Goal: Information Seeking & Learning: Learn about a topic

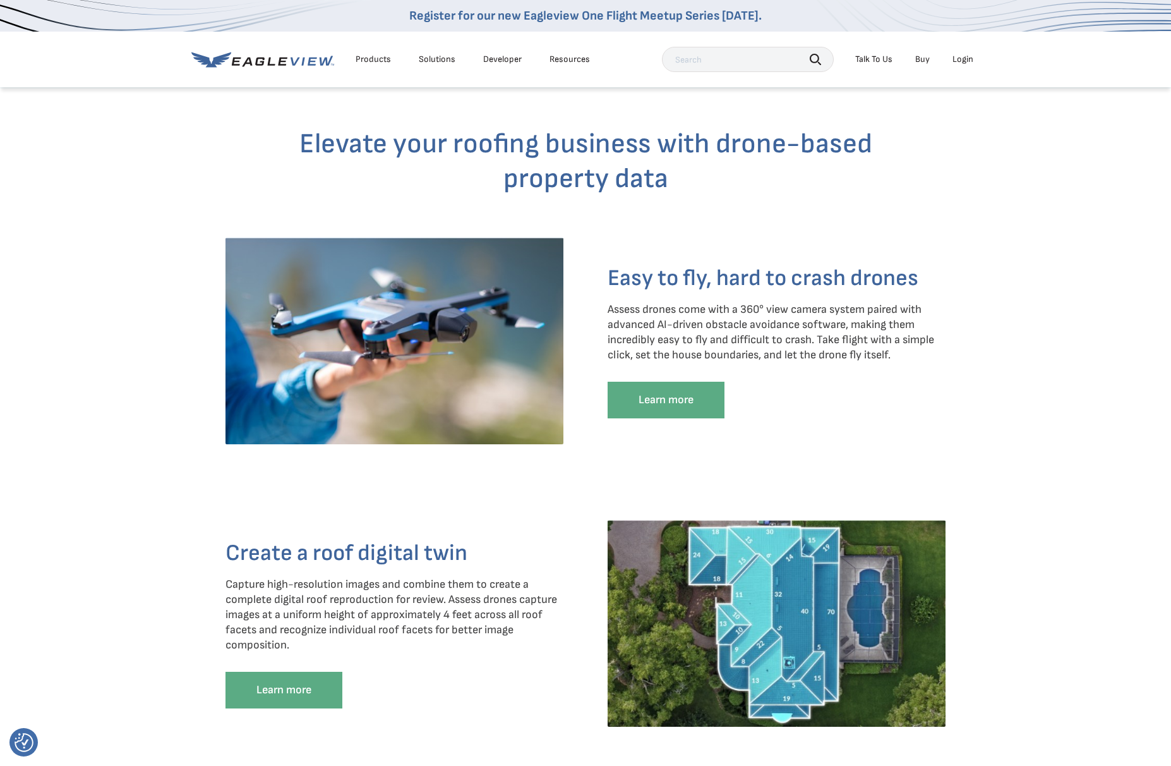
scroll to position [1011, 0]
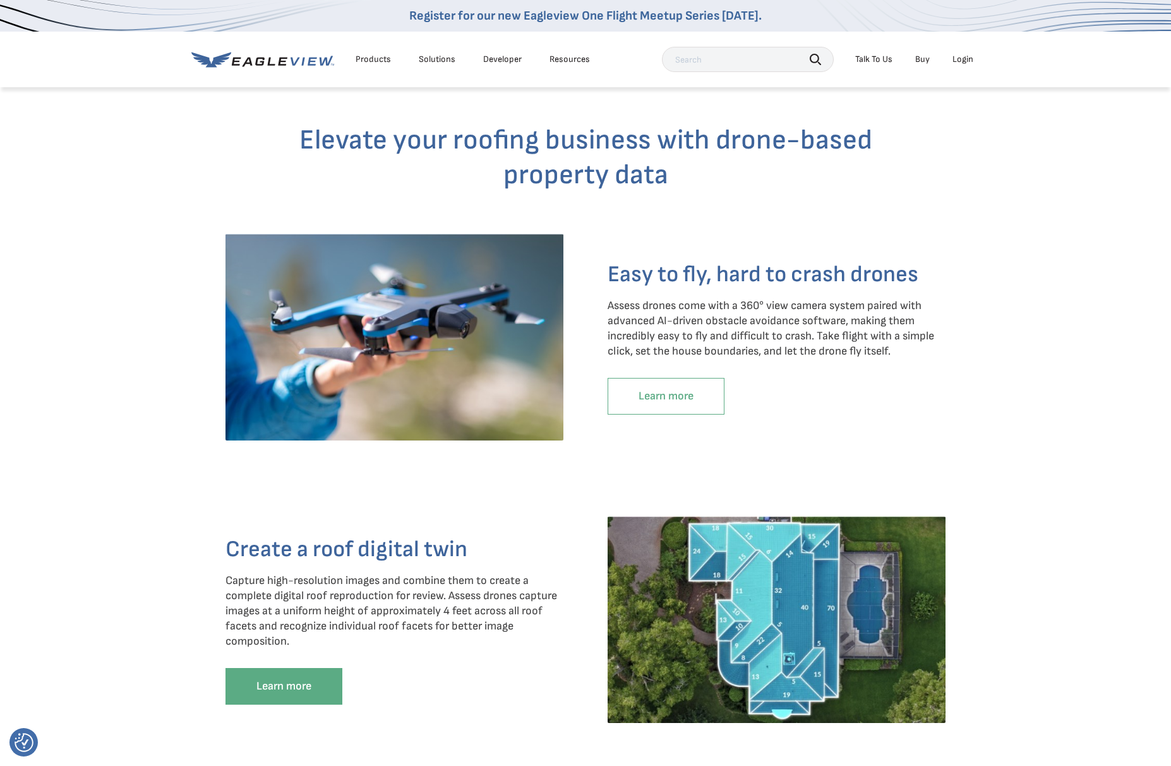
click at [638, 414] on link "Learn more" at bounding box center [666, 396] width 117 height 37
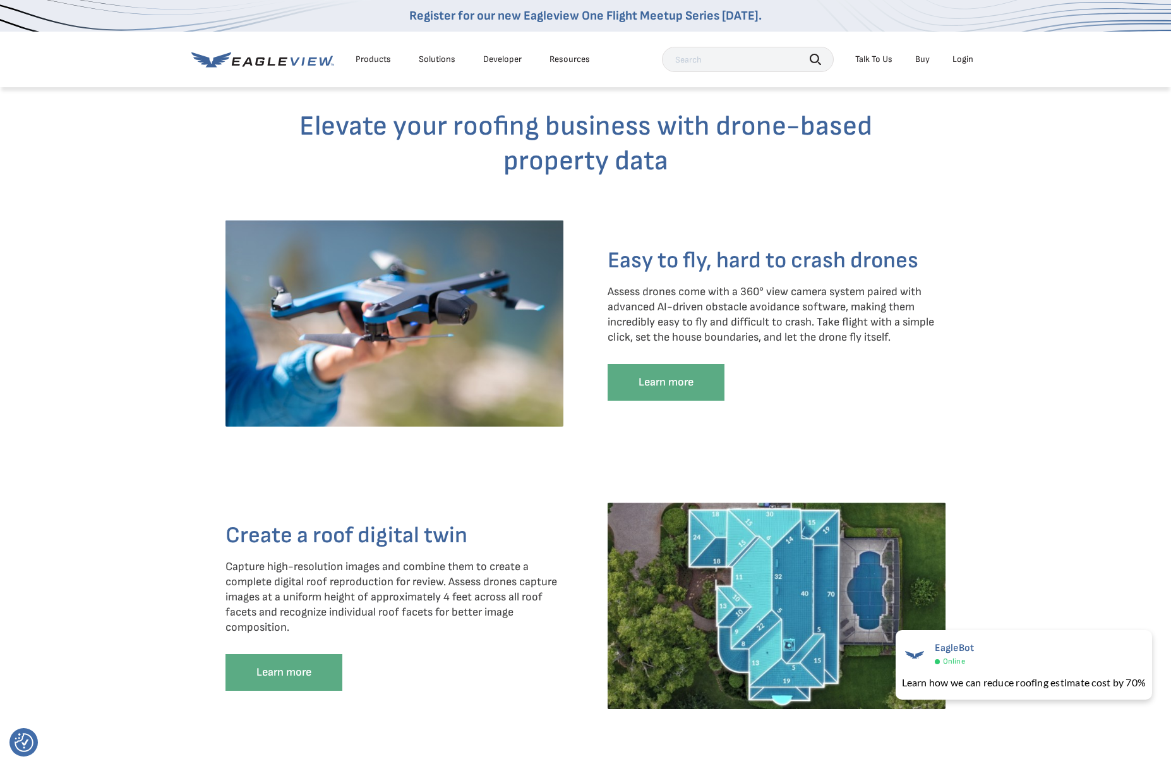
scroll to position [1035, 0]
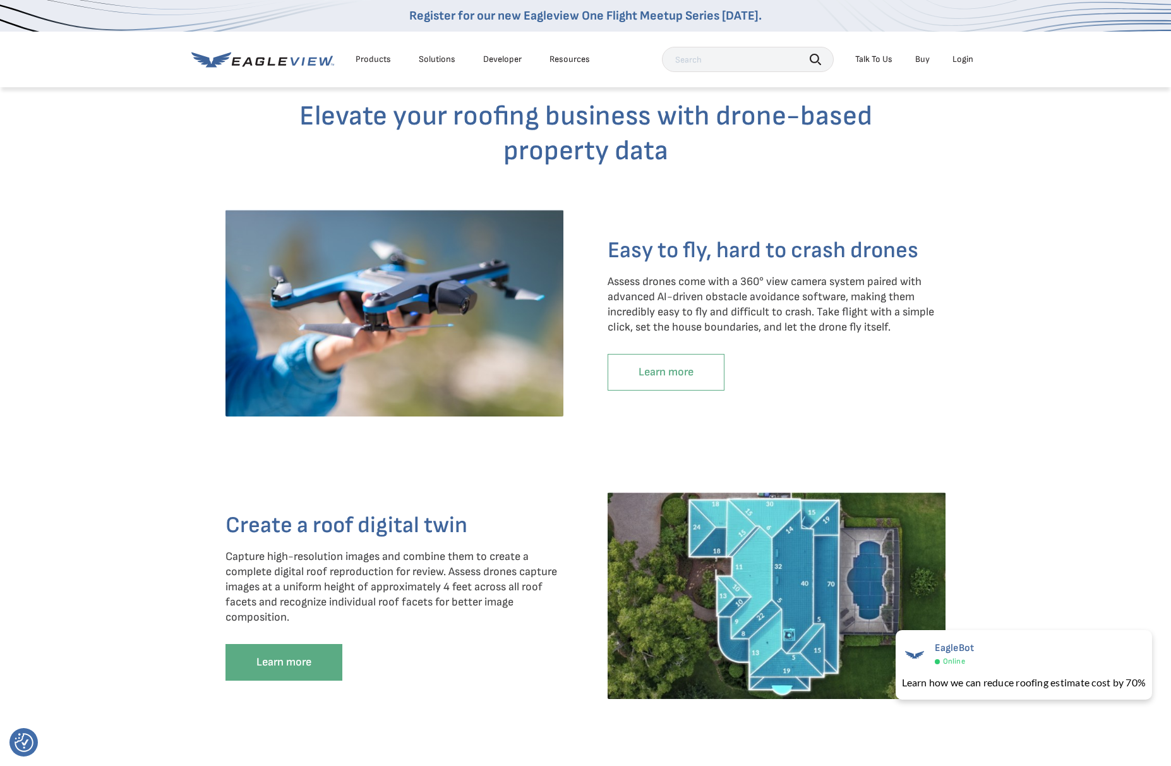
click at [663, 386] on link "Learn more" at bounding box center [666, 372] width 117 height 37
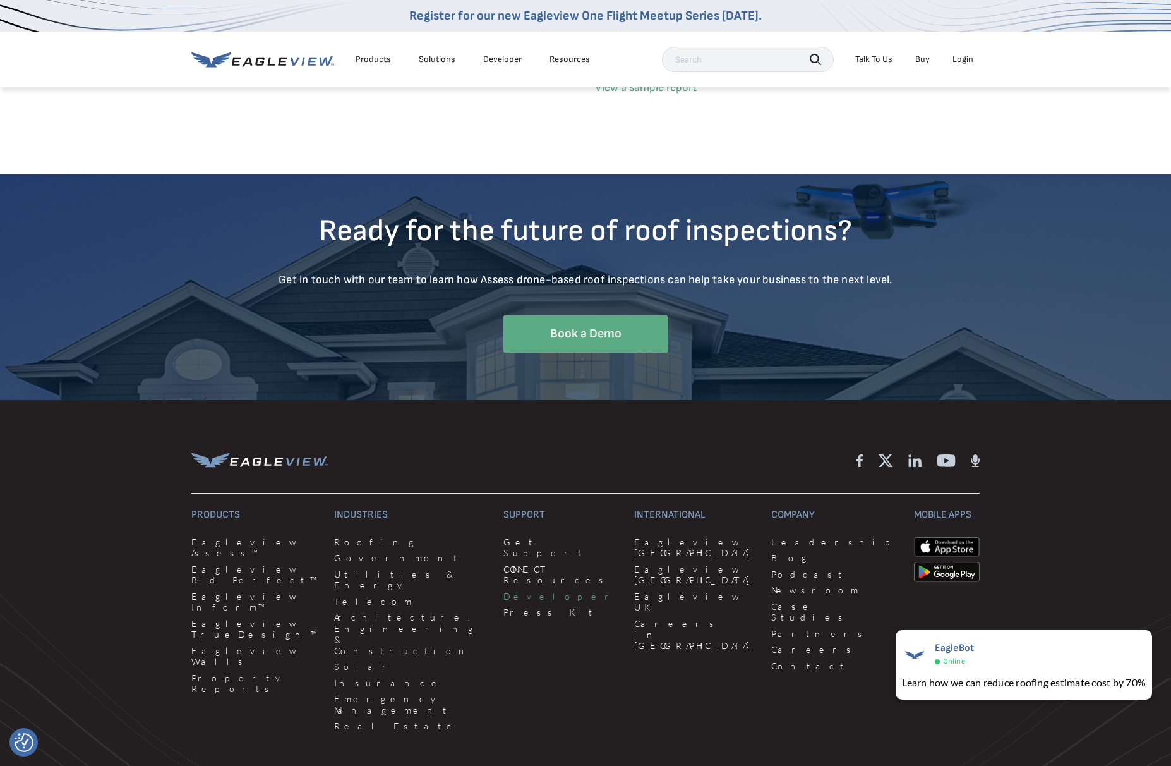
scroll to position [3634, 0]
click at [337, 661] on link "Solar" at bounding box center [411, 666] width 154 height 11
